Goal: Task Accomplishment & Management: Complete application form

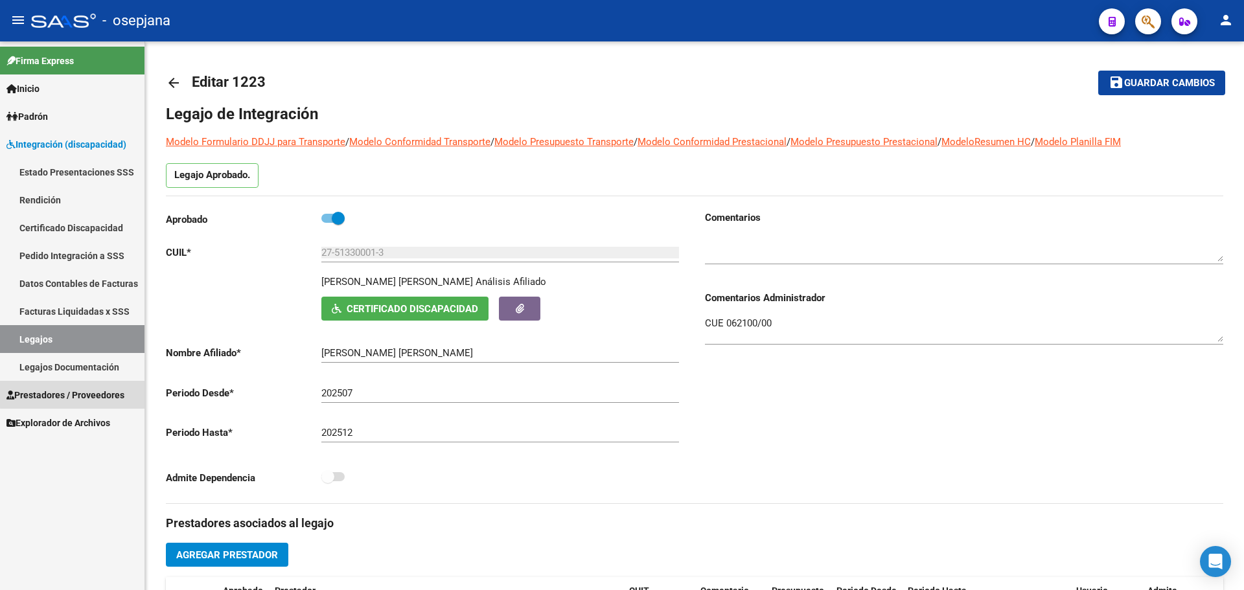
click at [79, 394] on span "Prestadores / Proveedores" at bounding box center [65, 395] width 118 height 14
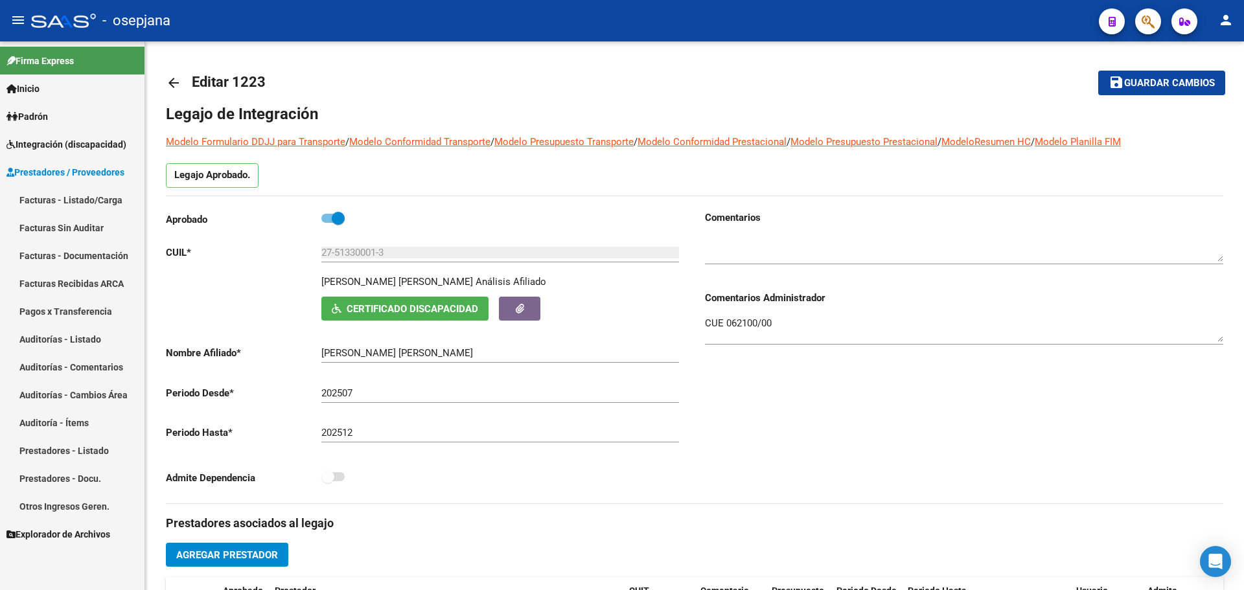
click at [69, 190] on link "Facturas - Listado/Carga" at bounding box center [72, 200] width 145 height 28
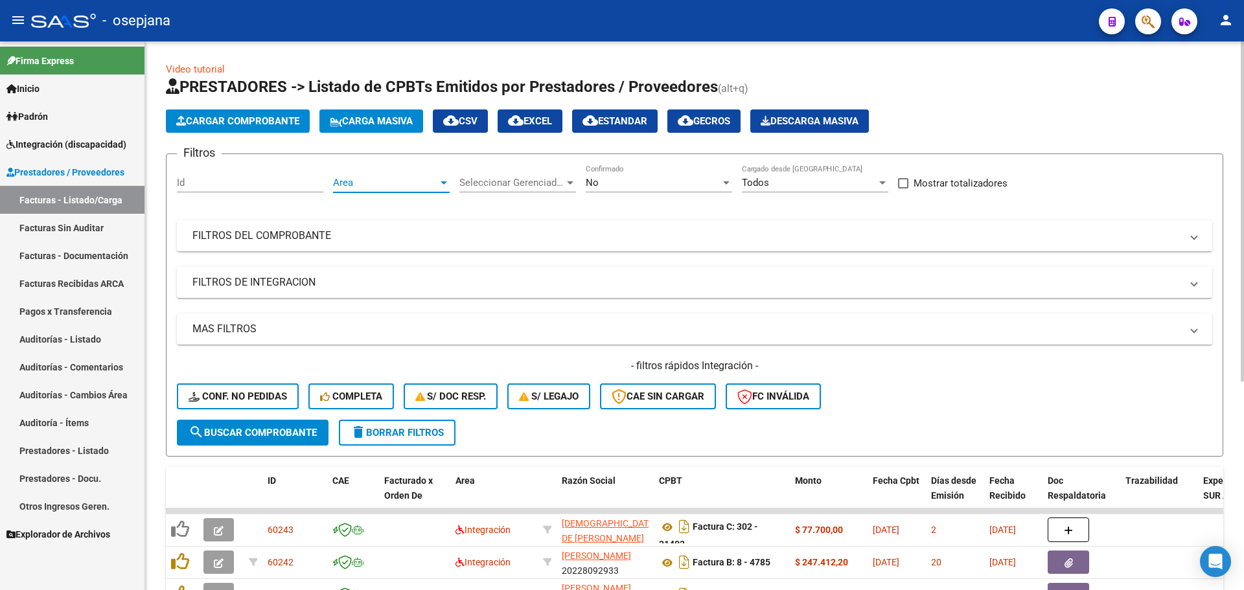
click at [434, 180] on span "Area" at bounding box center [385, 183] width 105 height 12
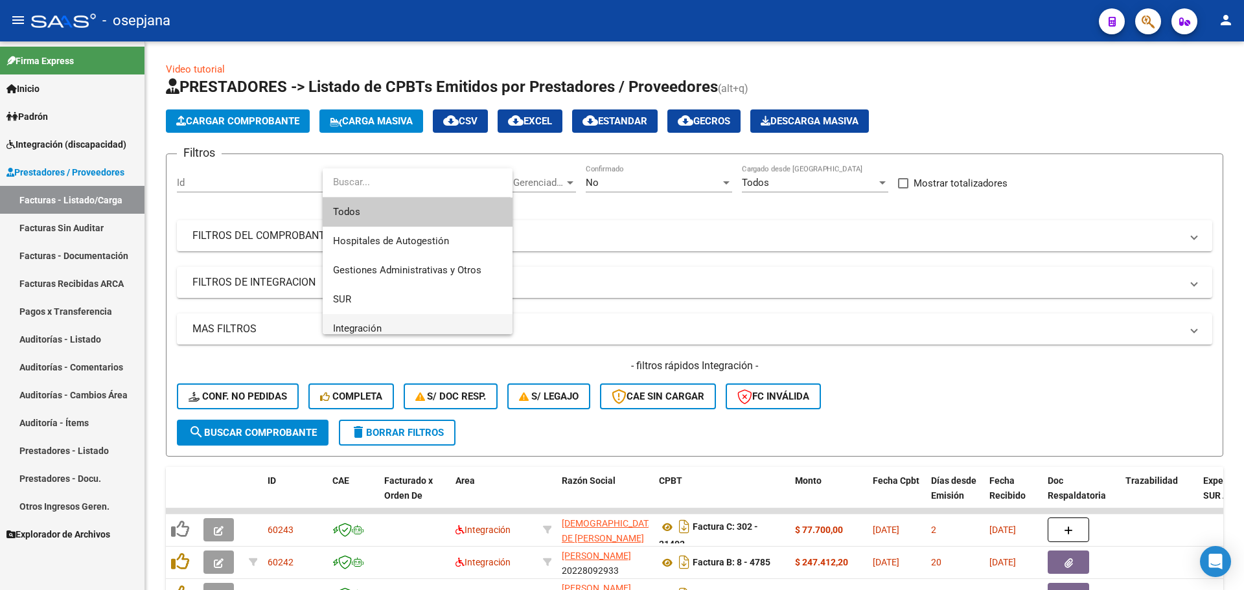
click at [424, 321] on span "Integración" at bounding box center [417, 328] width 169 height 29
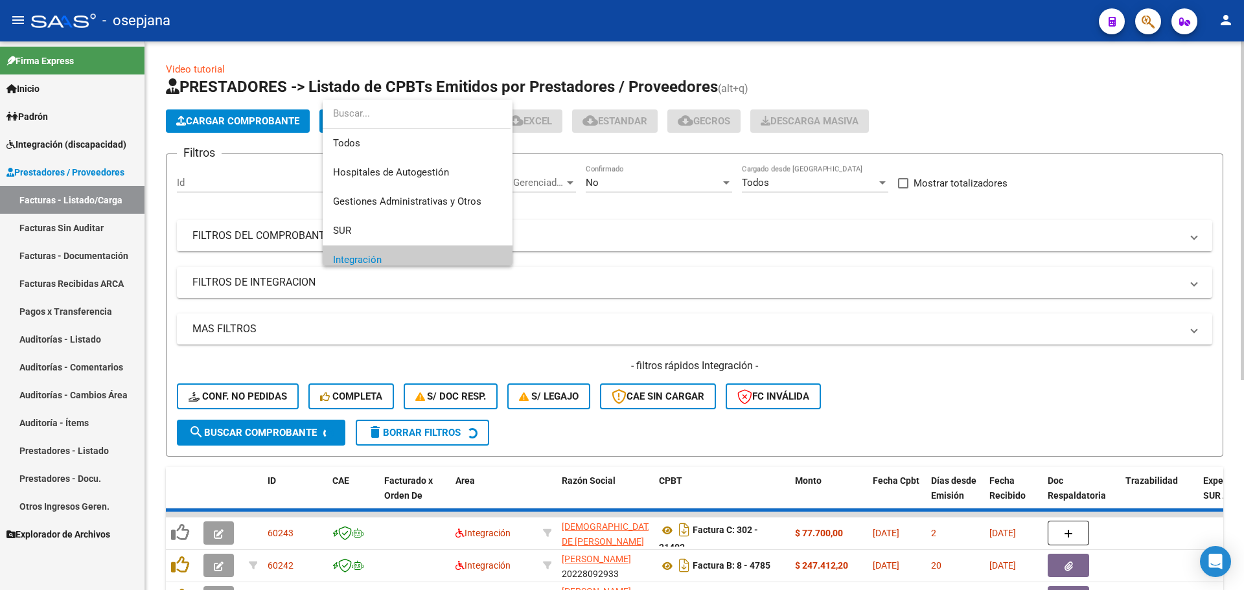
scroll to position [78, 0]
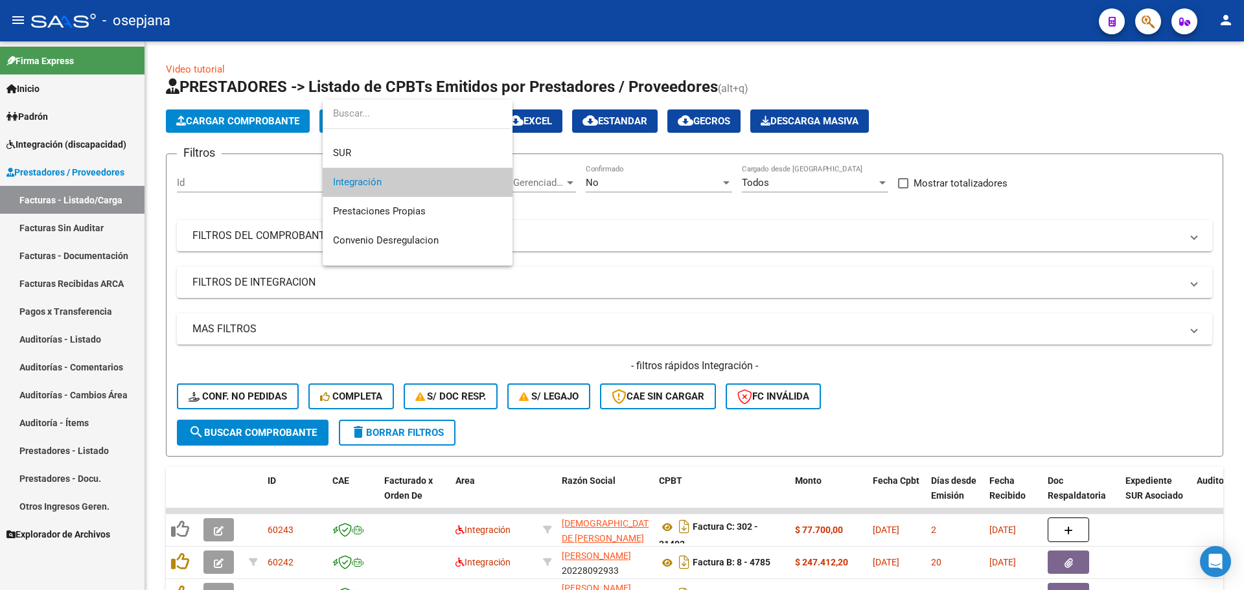
click at [471, 179] on span "Integración" at bounding box center [417, 182] width 169 height 29
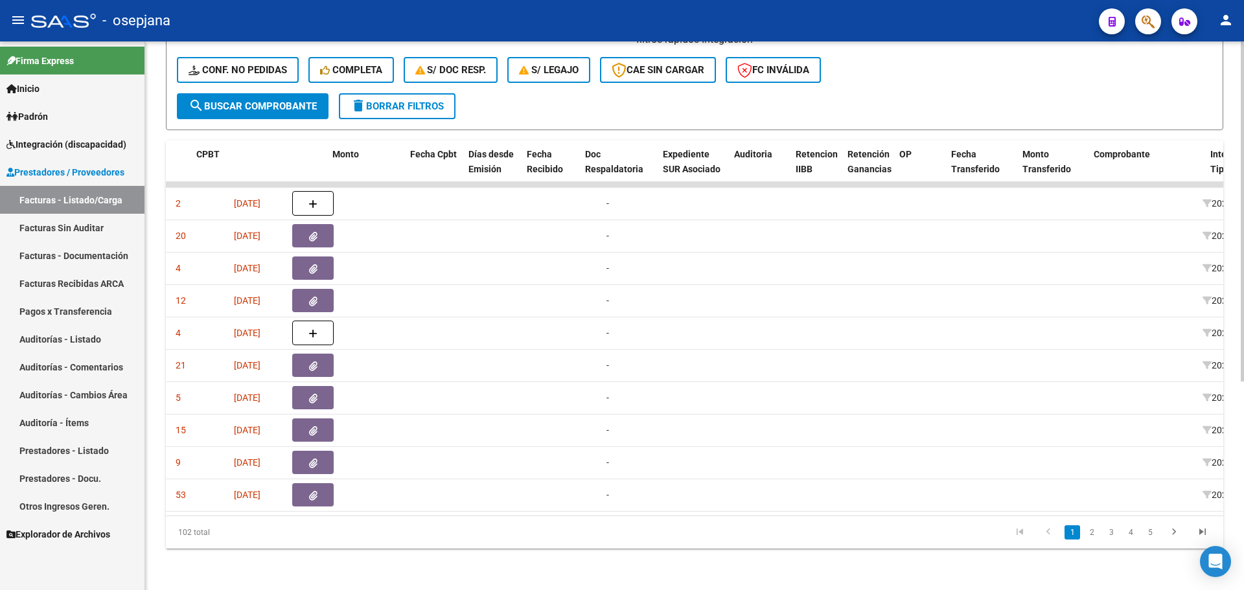
scroll to position [0, 0]
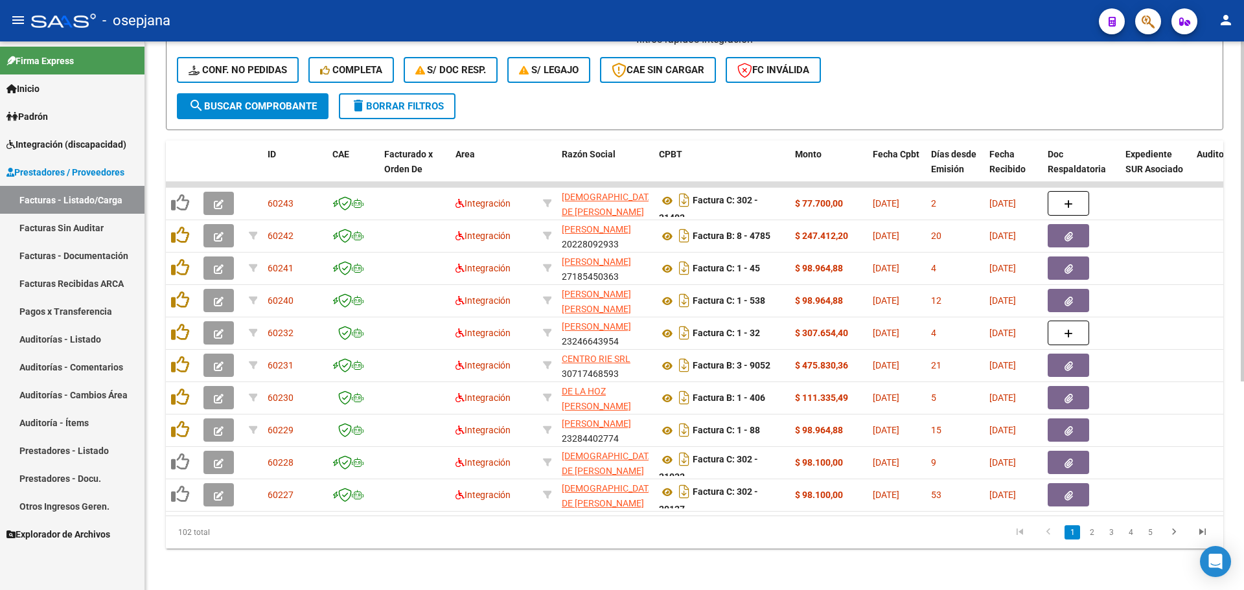
click at [1200, 530] on icon "go to last page" at bounding box center [1202, 534] width 17 height 16
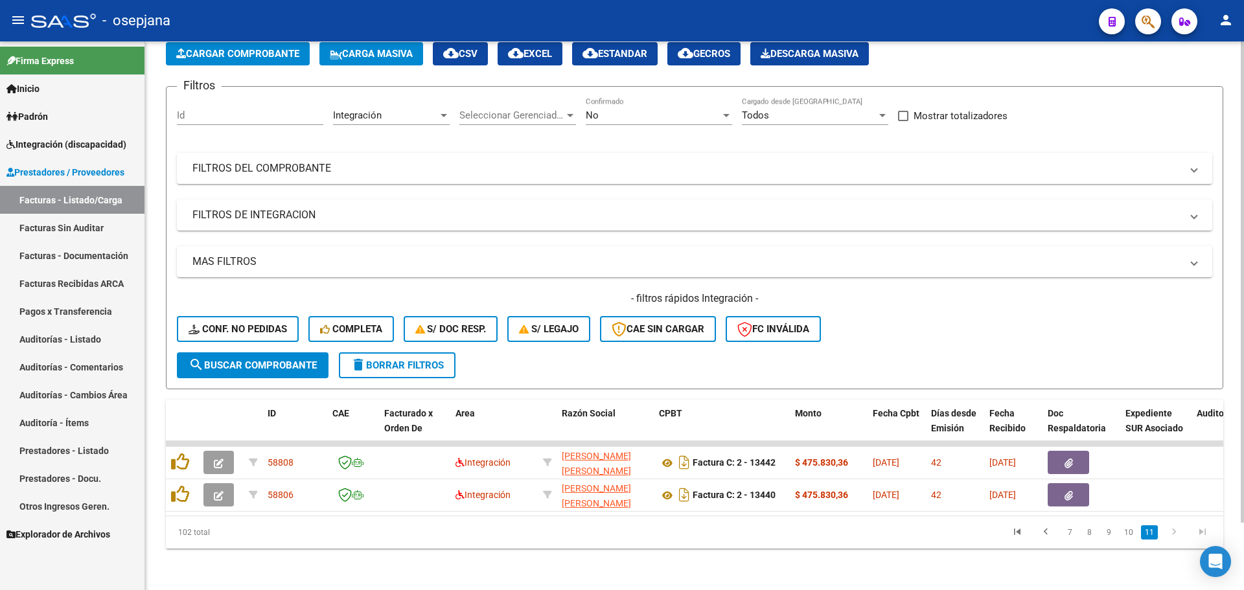
scroll to position [0, 2]
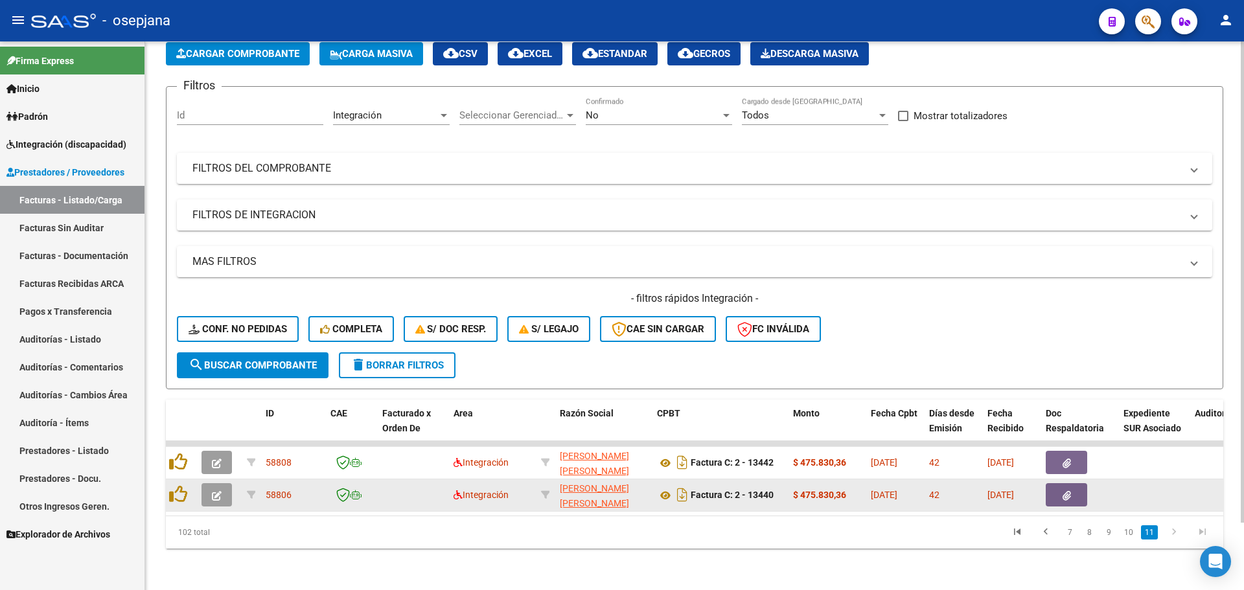
click at [218, 491] on icon "button" at bounding box center [217, 496] width 10 height 10
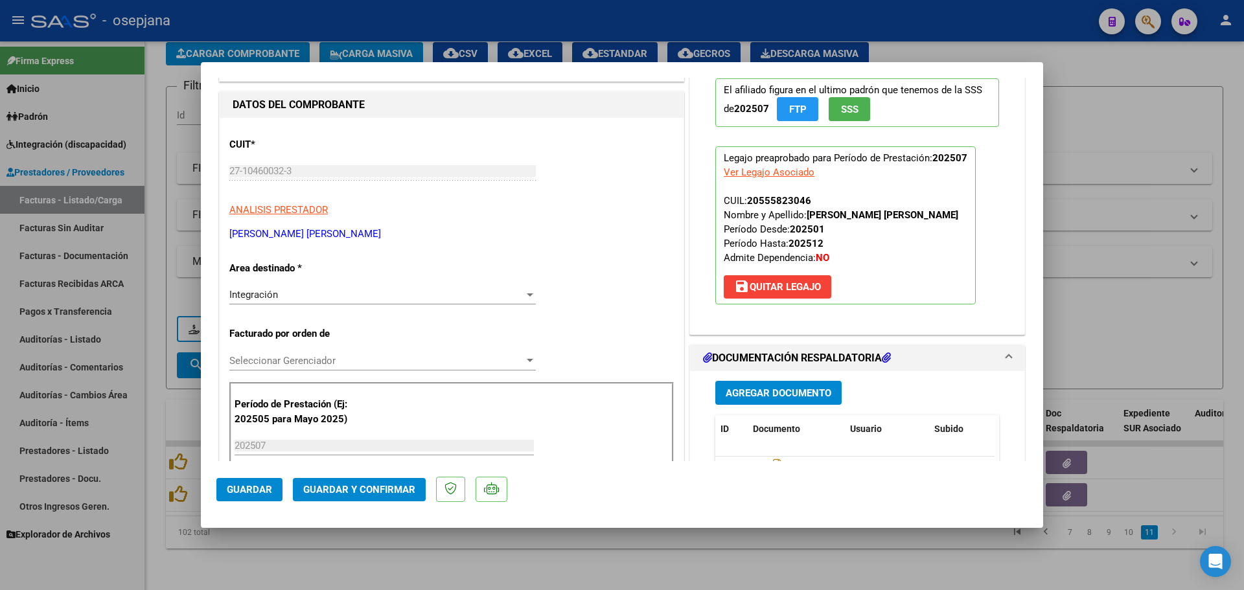
scroll to position [0, 0]
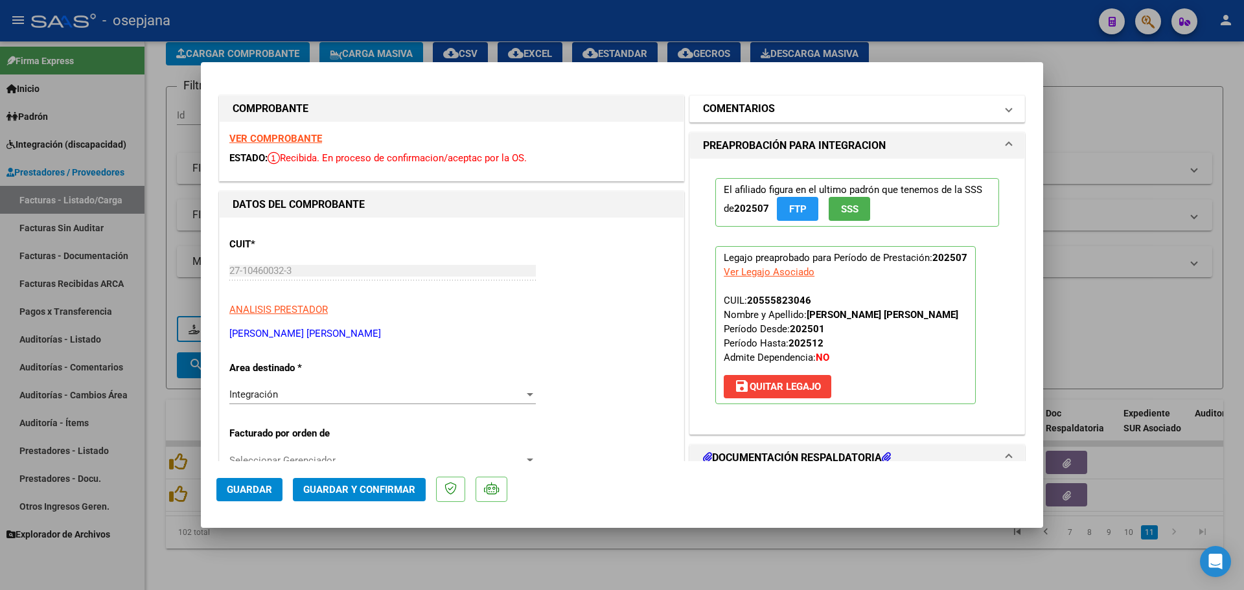
click at [725, 119] on mat-expansion-panel-header "COMENTARIOS" at bounding box center [857, 109] width 334 height 26
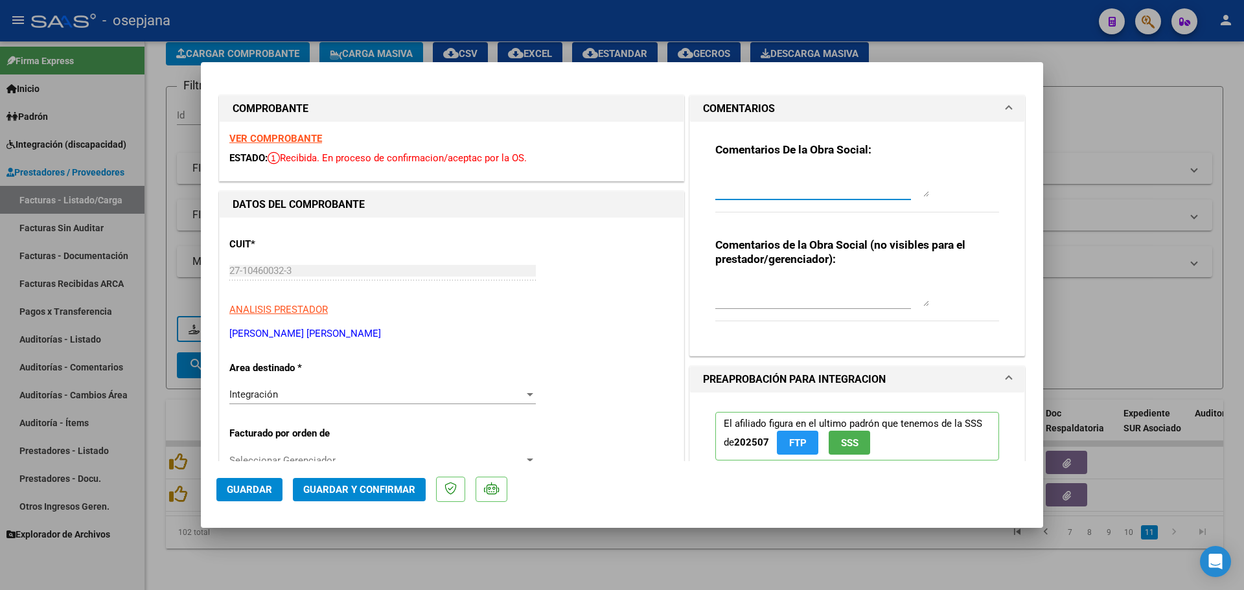
click at [728, 192] on textarea at bounding box center [822, 184] width 214 height 26
type textarea "FALTA PLANILLA DE ASISTENCIA. SE DEBITA FACTURA"
click at [219, 487] on button "Guardar" at bounding box center [249, 489] width 66 height 23
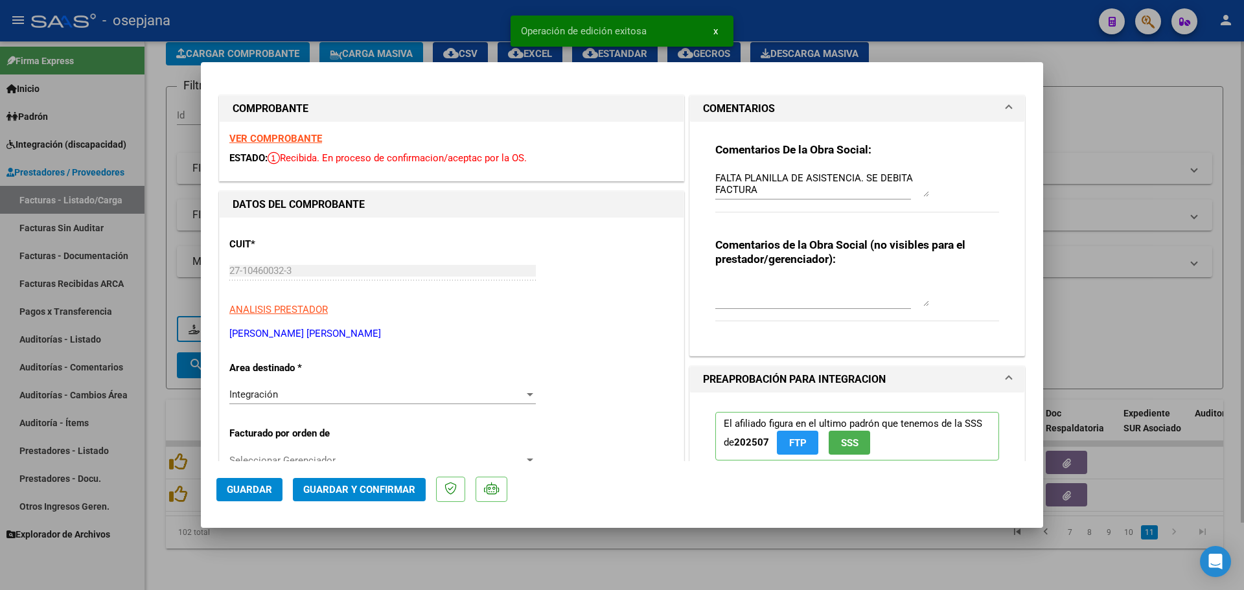
click at [1089, 177] on div at bounding box center [622, 295] width 1244 height 590
type input "$ 0,00"
